Goal: Find specific page/section

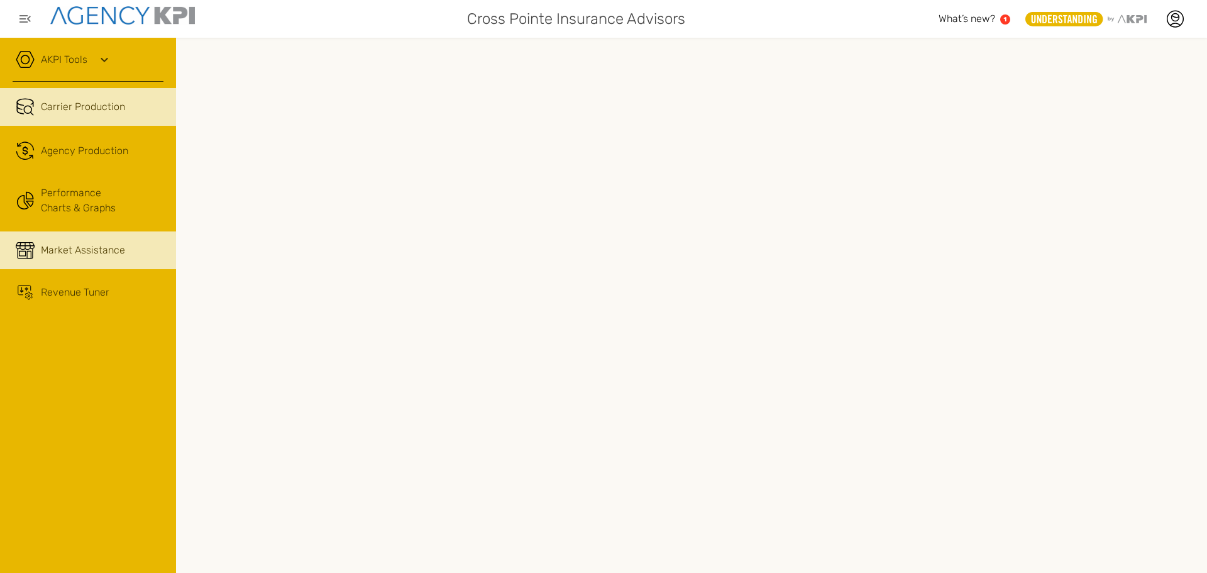
click at [80, 246] on span "Market Assistance" at bounding box center [83, 250] width 84 height 15
